Goal: Task Accomplishment & Management: Use online tool/utility

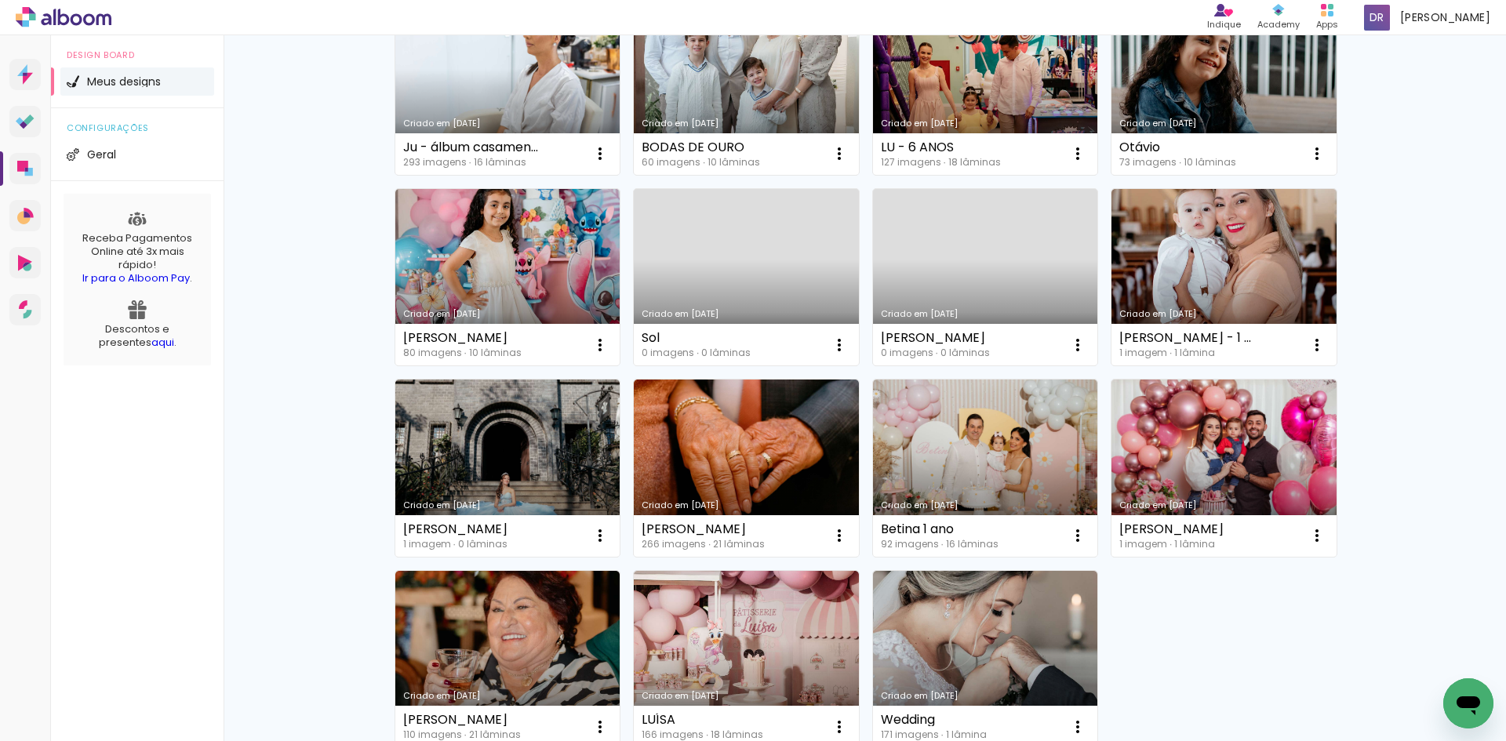
scroll to position [235, 0]
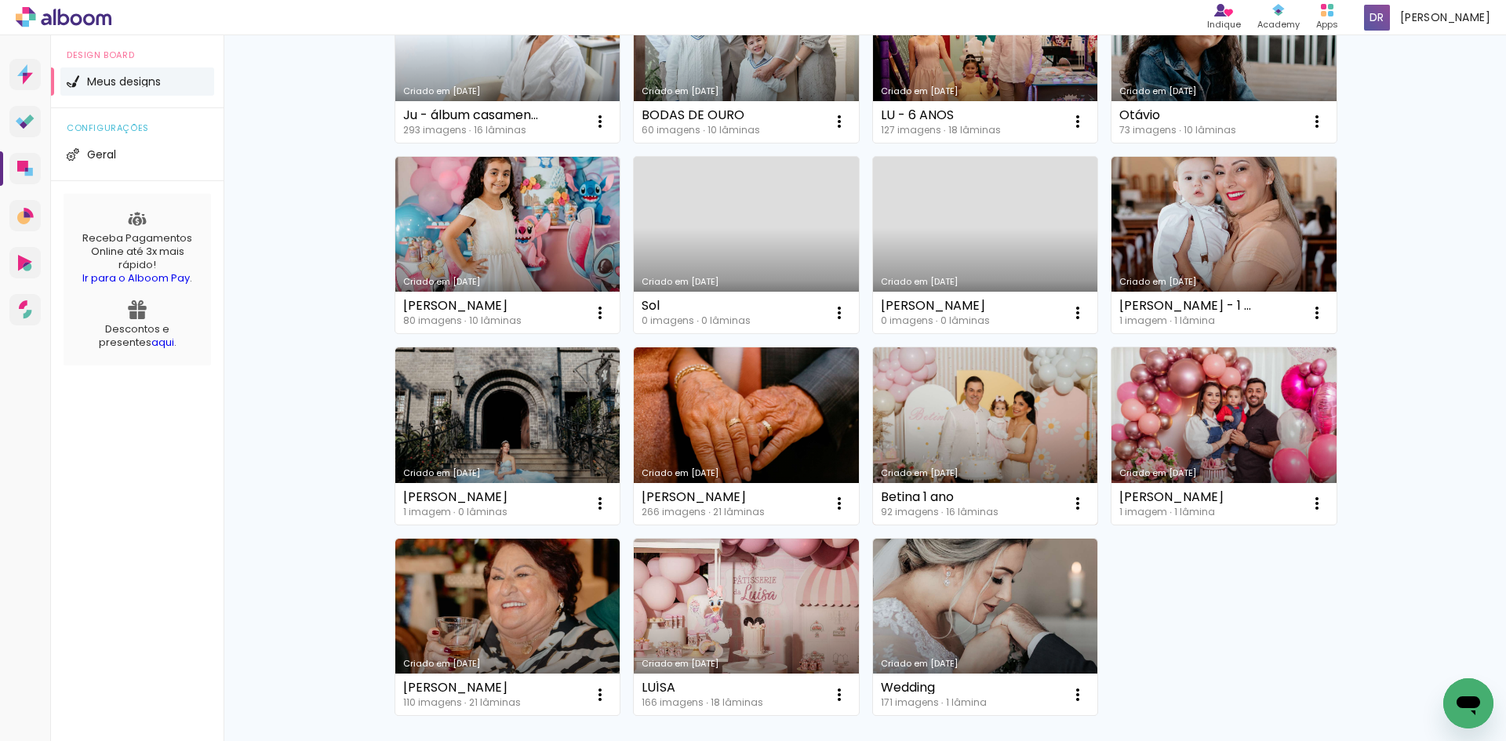
click at [945, 413] on link "Criado em [DATE]" at bounding box center [985, 435] width 225 height 177
